Goal: Find contact information: Find contact information

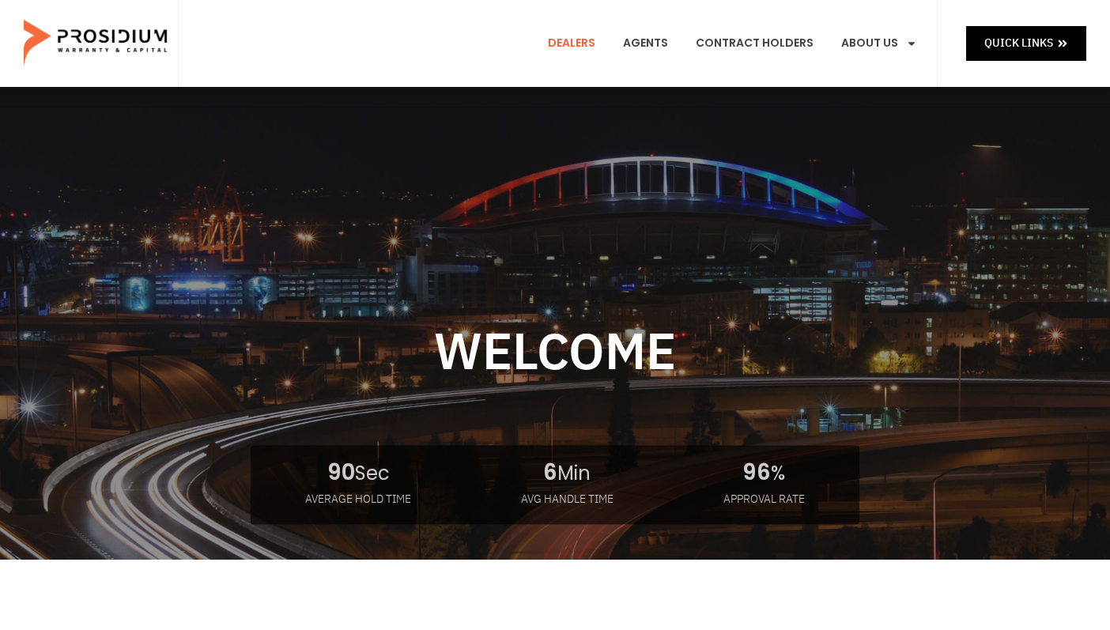
click at [585, 41] on link "Dealers" at bounding box center [571, 43] width 71 height 58
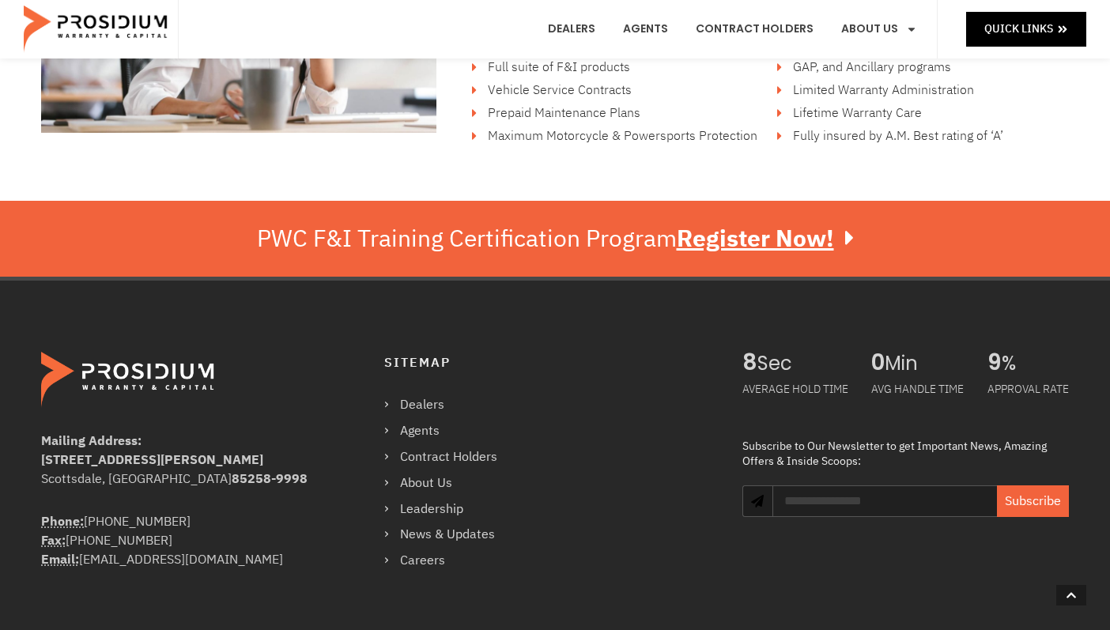
scroll to position [2767, 0]
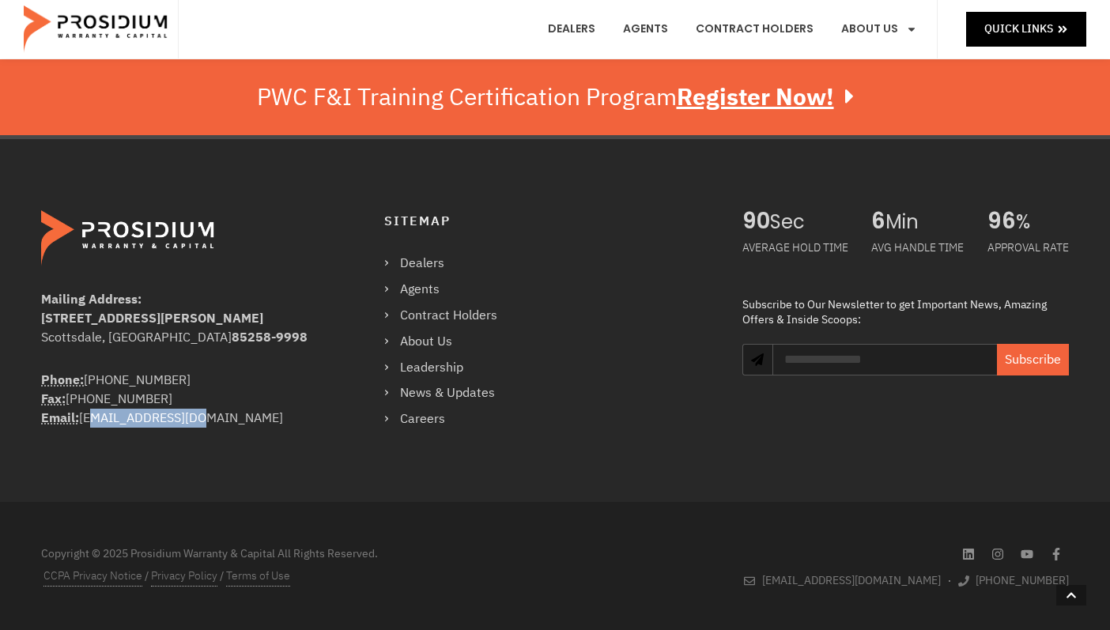
drag, startPoint x: 203, startPoint y: 419, endPoint x: 81, endPoint y: 420, distance: 121.7
click at [81, 420] on div "Phone: (360) 848-7922 Fax: (360) 848-7923 Email: info@pwcteam.com" at bounding box center [180, 399] width 279 height 57
drag, startPoint x: 87, startPoint y: 420, endPoint x: 291, endPoint y: 374, distance: 209.0
click at [291, 374] on div "Phone: (360) 848-7922 Fax: (360) 848-7923 Email: info@pwcteam.com" at bounding box center [180, 399] width 279 height 57
drag, startPoint x: 217, startPoint y: 419, endPoint x: 39, endPoint y: 384, distance: 181.2
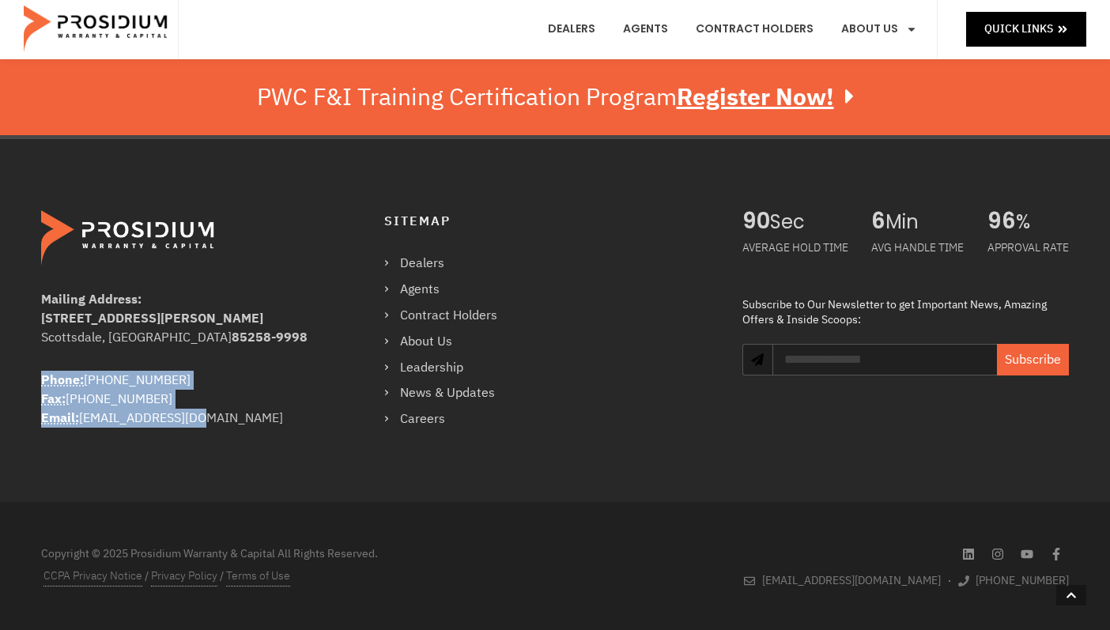
click at [39, 384] on div "Mailing Address: 8790 E Via De Ventura #4427 Scottsdale, AZ 85258-9998 Phone: (…" at bounding box center [375, 320] width 685 height 236
drag, startPoint x: 39, startPoint y: 384, endPoint x: 98, endPoint y: 383, distance: 59.3
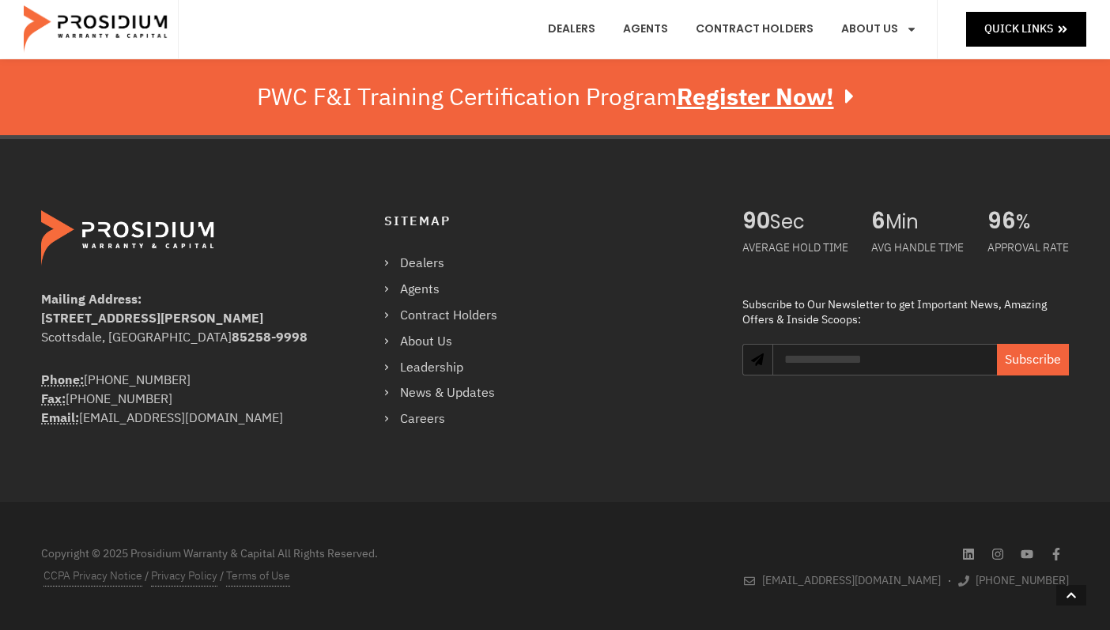
drag, startPoint x: 98, startPoint y: 383, endPoint x: 247, endPoint y: 319, distance: 162.5
click at [247, 319] on div "[STREET_ADDRESS][PERSON_NAME]" at bounding box center [180, 318] width 279 height 19
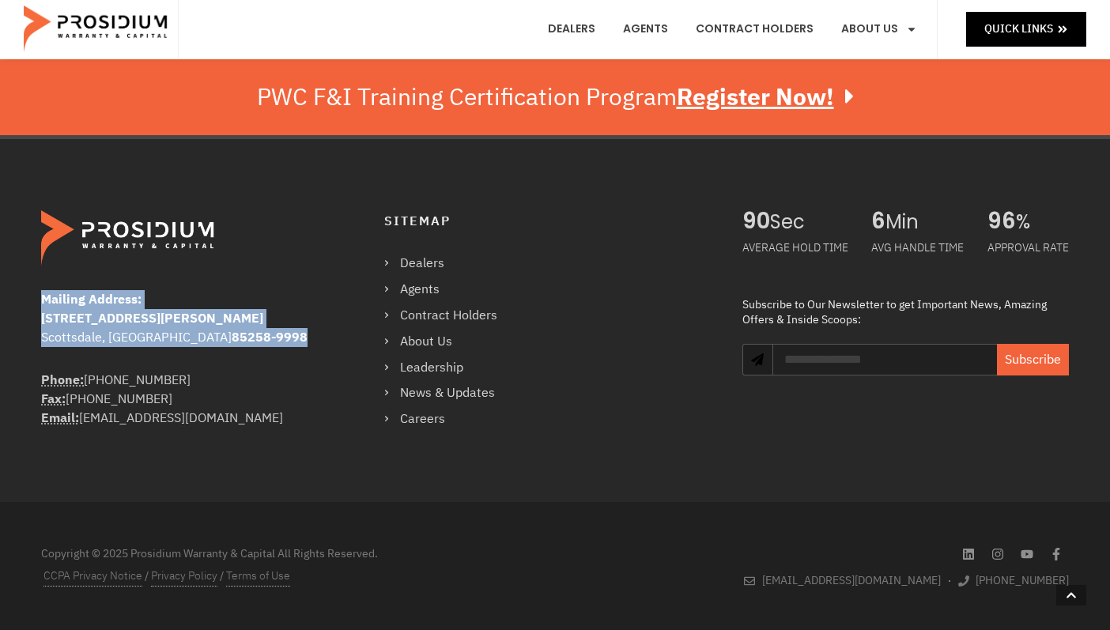
drag, startPoint x: 40, startPoint y: 296, endPoint x: 206, endPoint y: 338, distance: 170.4
click at [206, 338] on div "Mailing Address: 8790 E Via De Ventura #4427 Scottsdale, AZ 85258-9998 Phone: (…" at bounding box center [375, 320] width 685 height 236
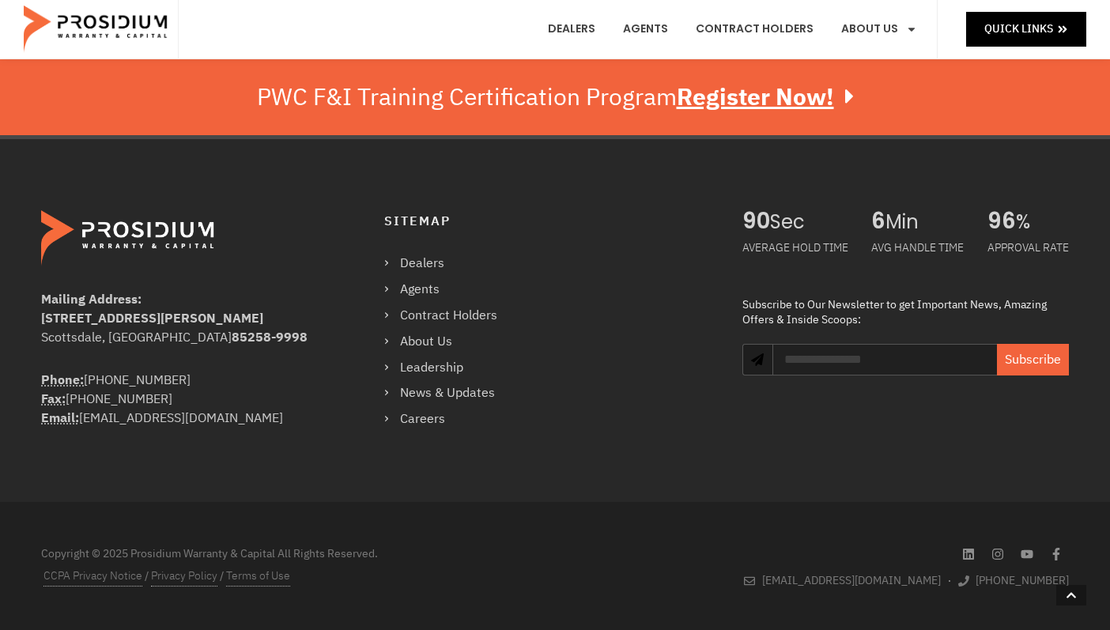
drag, startPoint x: 206, startPoint y: 338, endPoint x: 247, endPoint y: 373, distance: 54.4
click at [247, 373] on div "Phone: (360) 848-7922 Fax: (360) 848-7923 Email: info@pwcteam.com" at bounding box center [180, 399] width 279 height 57
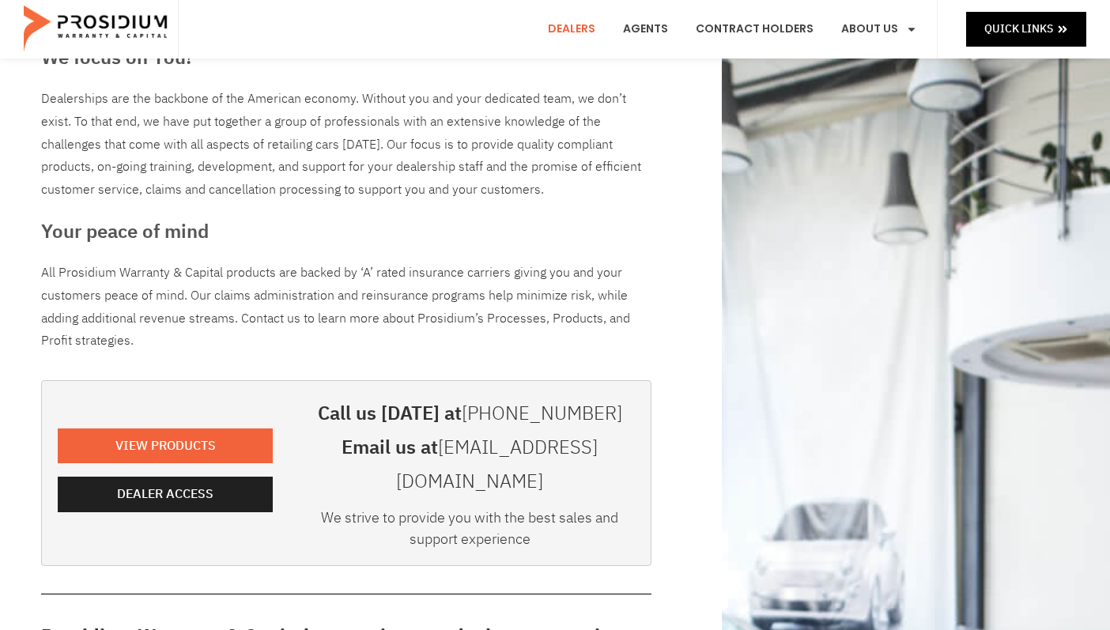
scroll to position [158, 0]
